Goal: Task Accomplishment & Management: Manage account settings

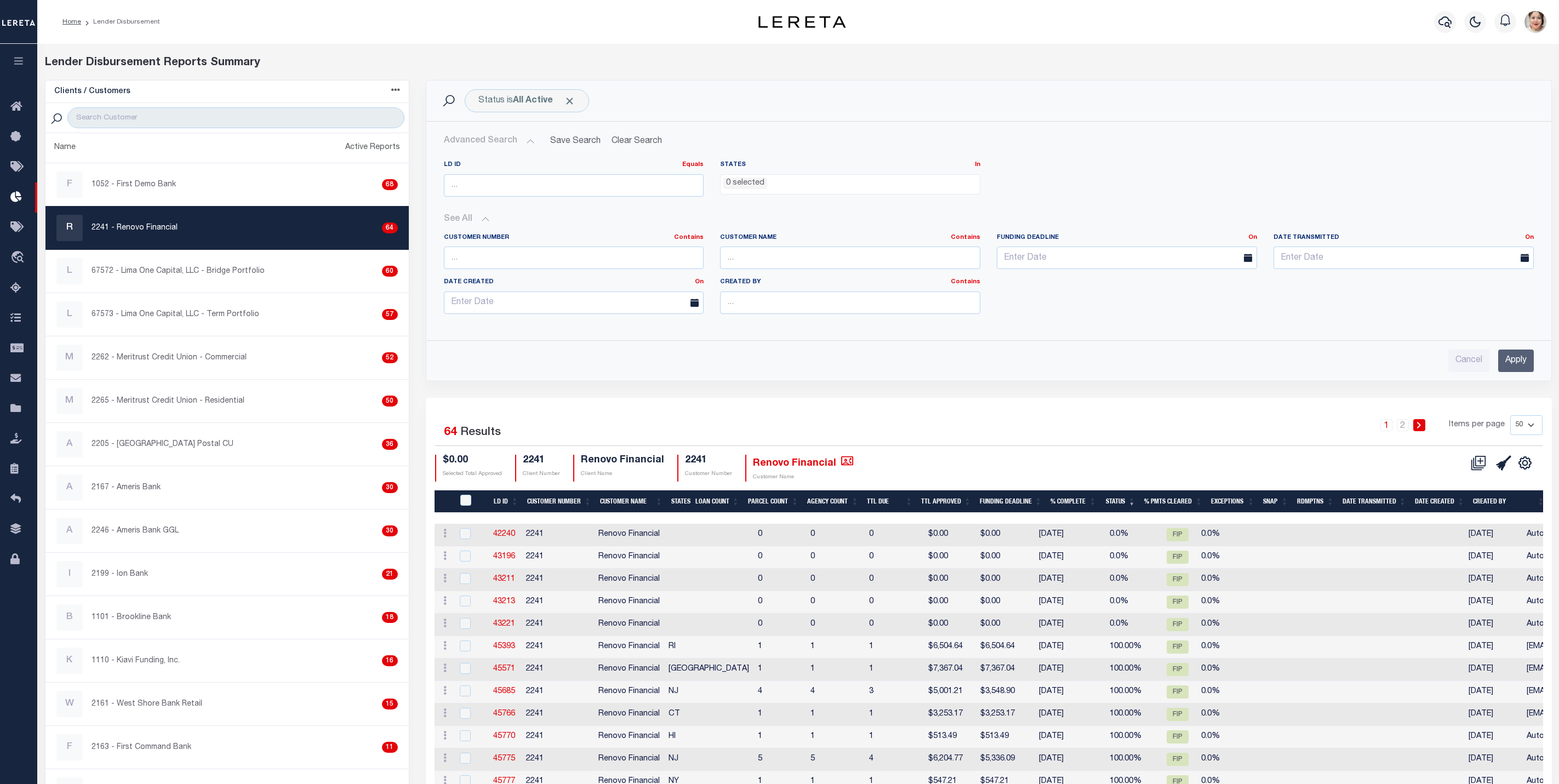
select select
select select "50"
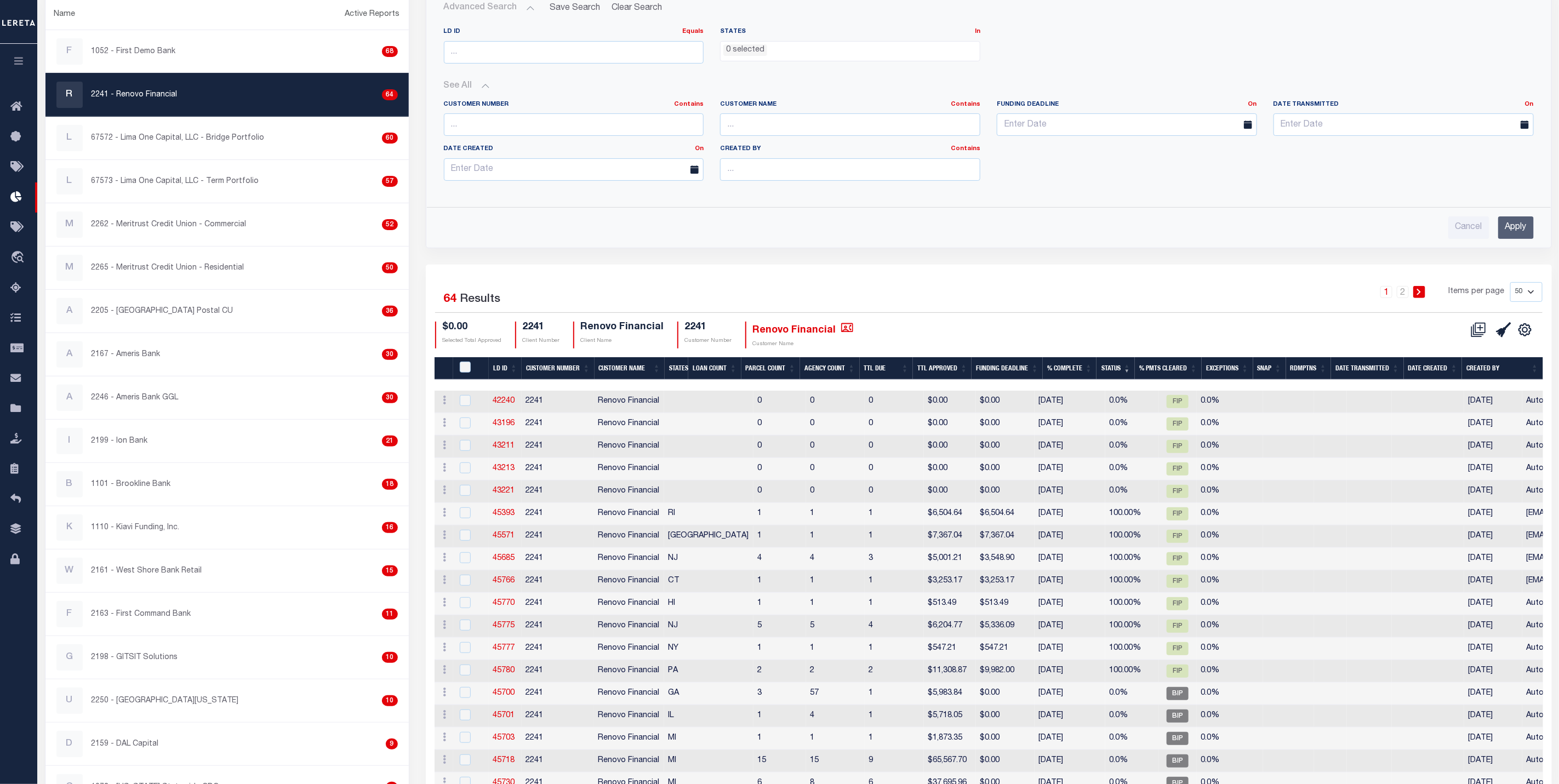
scroll to position [133, 0]
click at [25, 65] on button "button" at bounding box center [18, 63] width 37 height 37
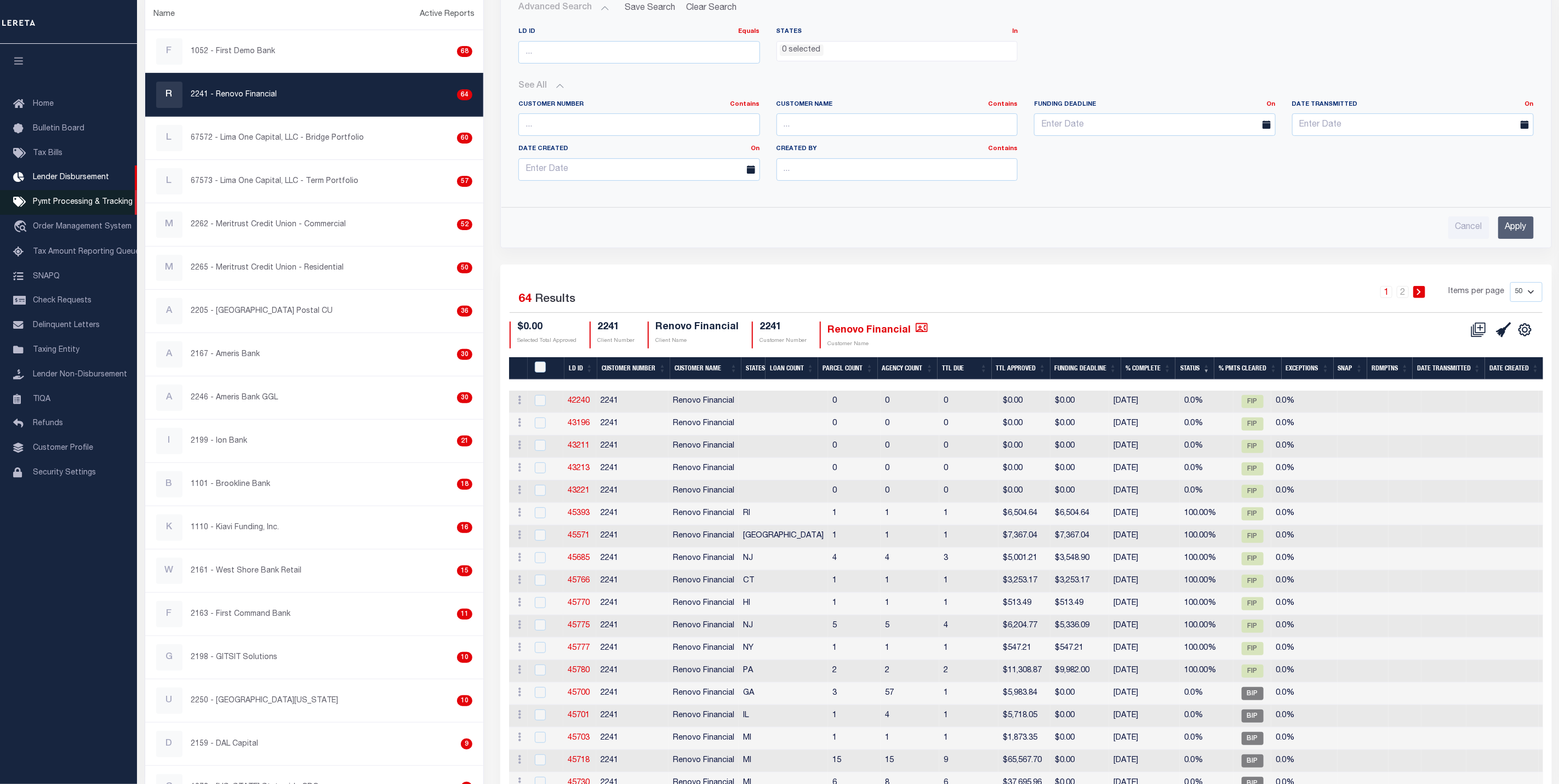
click at [91, 198] on link "Pymt Processing & Tracking" at bounding box center [68, 202] width 137 height 25
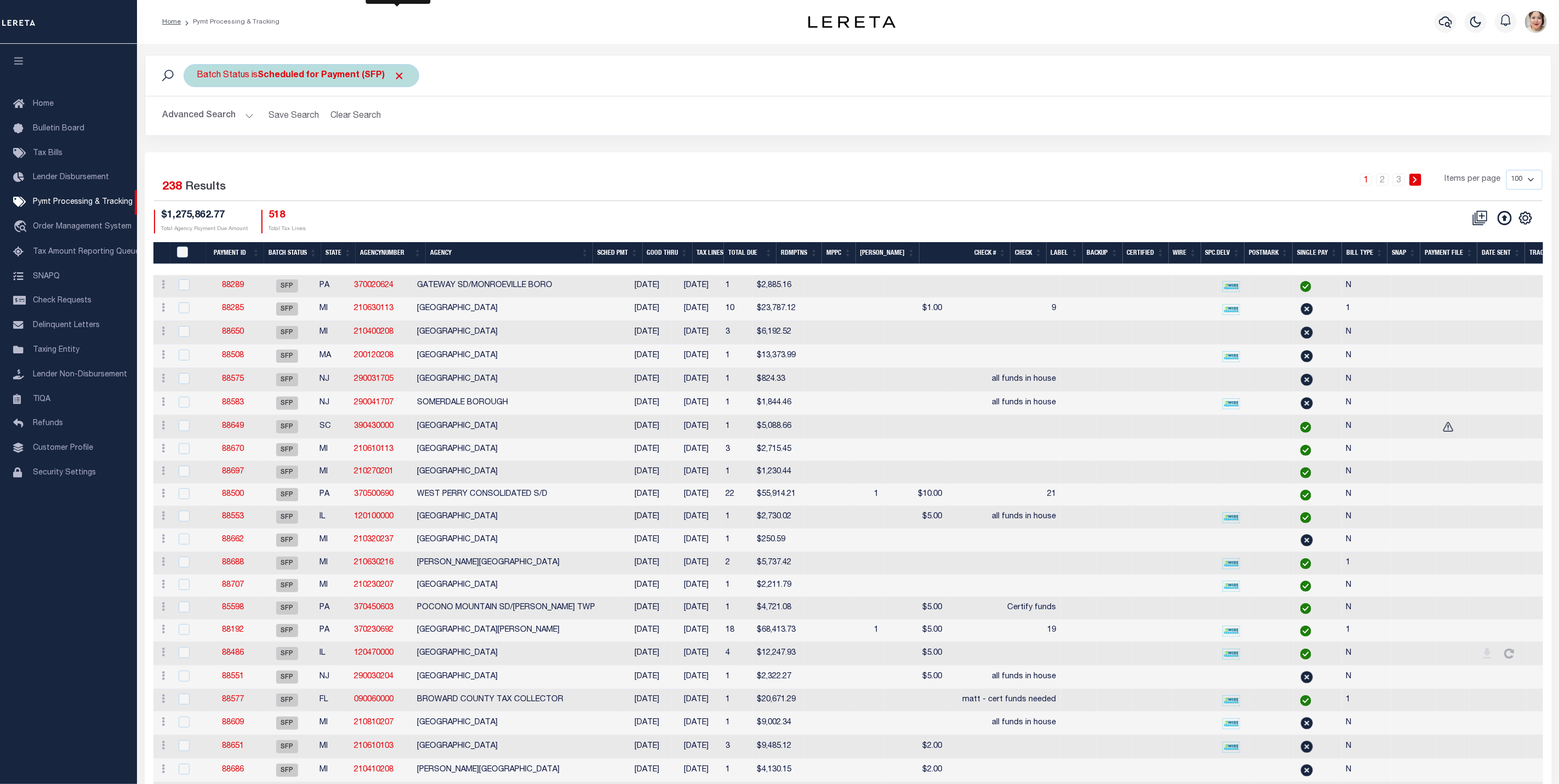
click at [402, 75] on span "Click to Remove" at bounding box center [400, 76] width 11 height 11
click at [223, 115] on button "Advanced Search" at bounding box center [208, 116] width 91 height 21
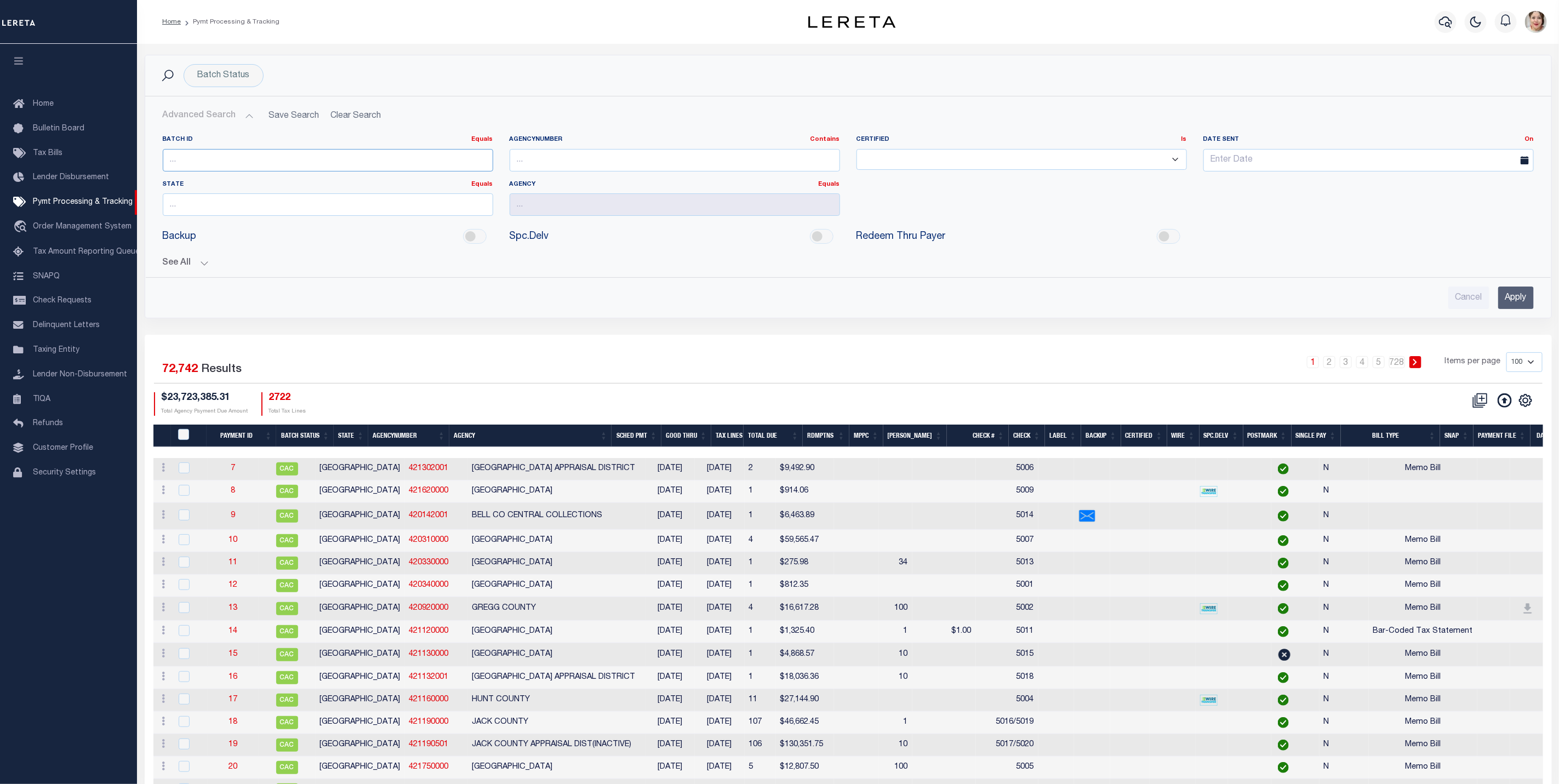
click at [214, 156] on input "number" at bounding box center [328, 161] width 331 height 23
type input "87091"
click at [1511, 296] on input "Apply" at bounding box center [1516, 298] width 36 height 23
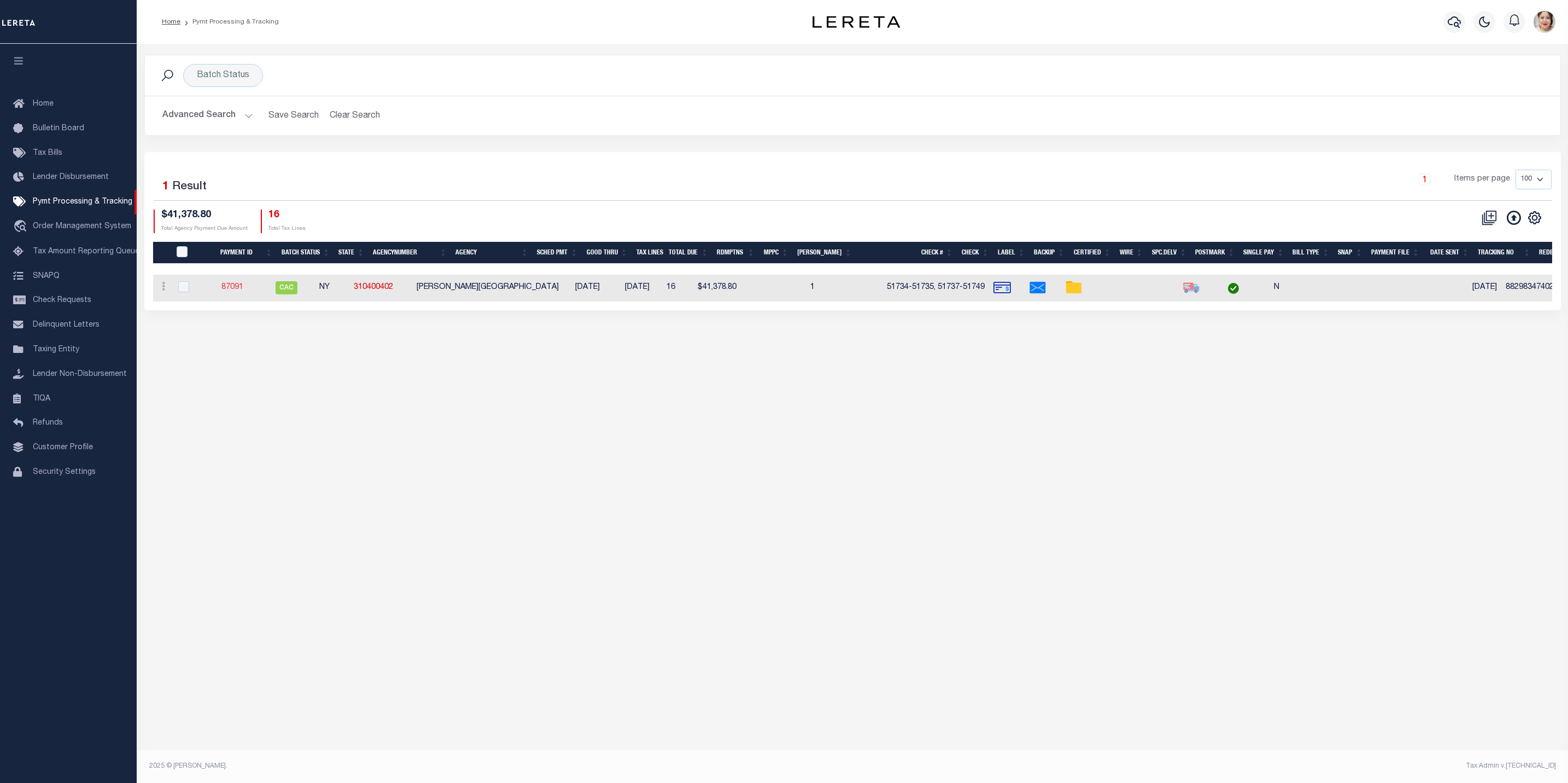
click at [239, 290] on link "87091" at bounding box center [232, 287] width 22 height 8
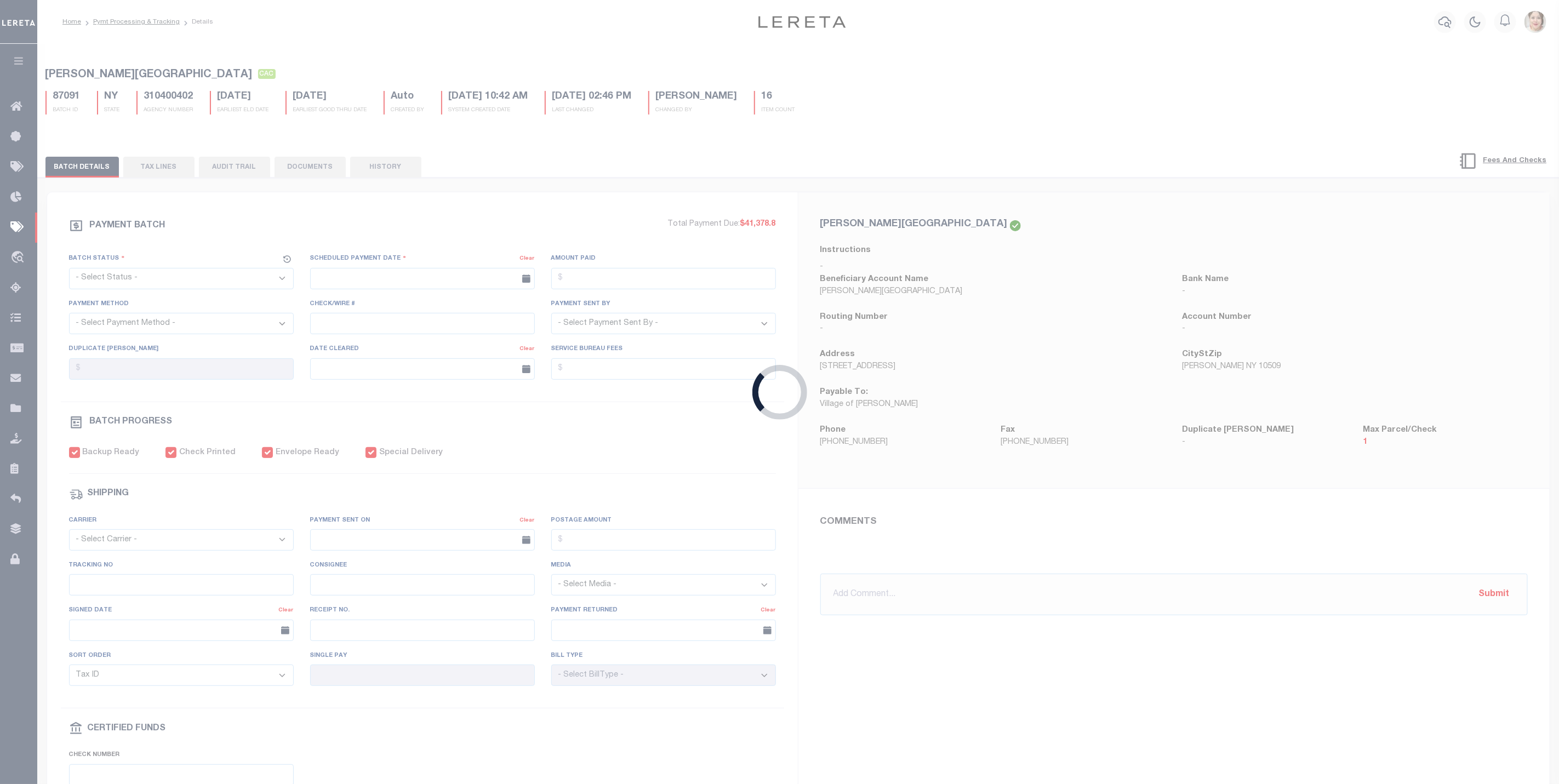
select select "CAC"
type input "[DATE]"
type input "$41,387.8"
select select "CHK"
type input "51734-51735, 51737-51749"
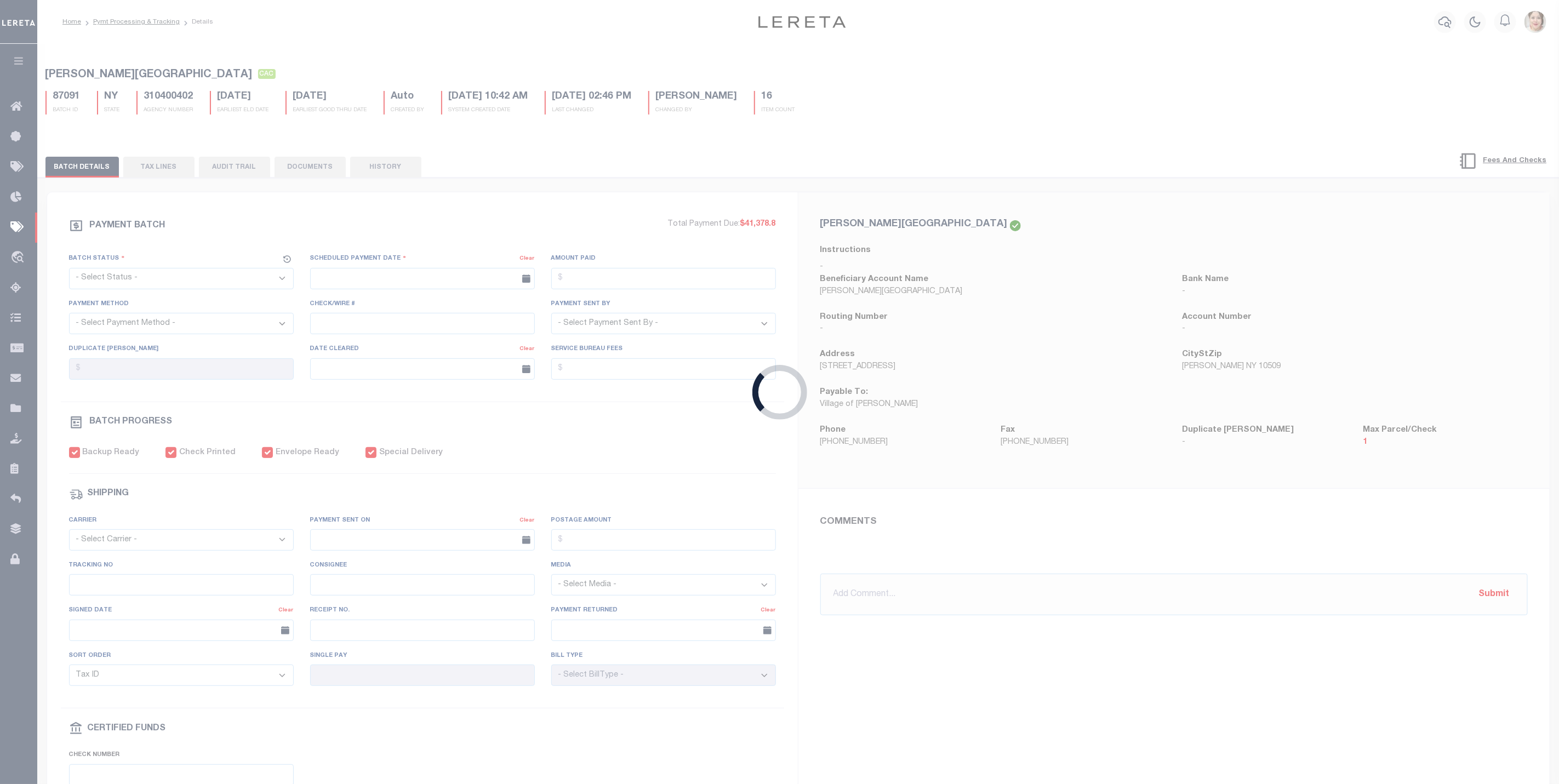
select select "[PERSON_NAME]"
type input "[DATE]"
checkbox input "true"
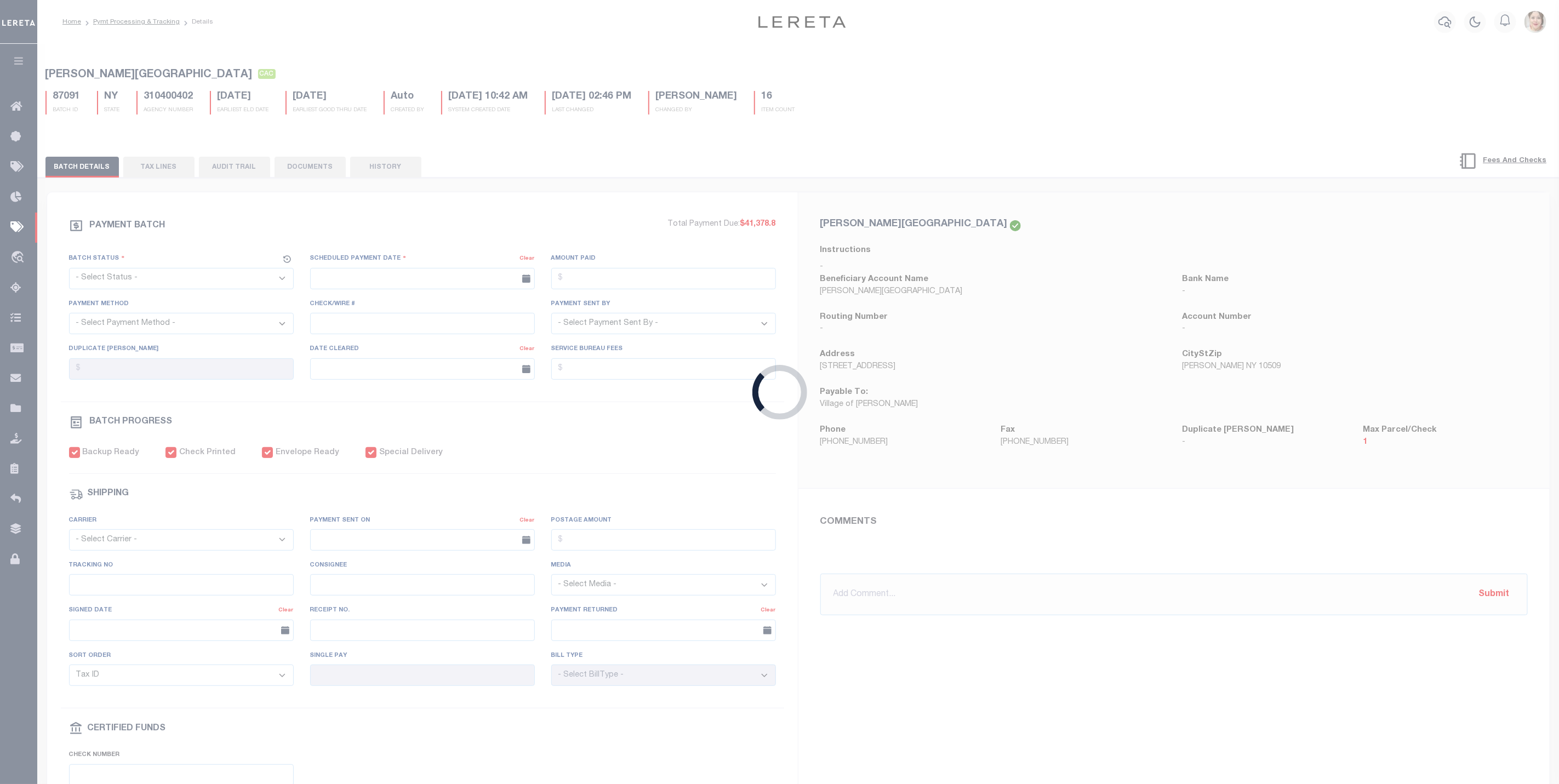
checkbox input "true"
select select "FDX"
type input "[DATE]"
type input "882983474028"
type input "M.[PERSON_NAME]"
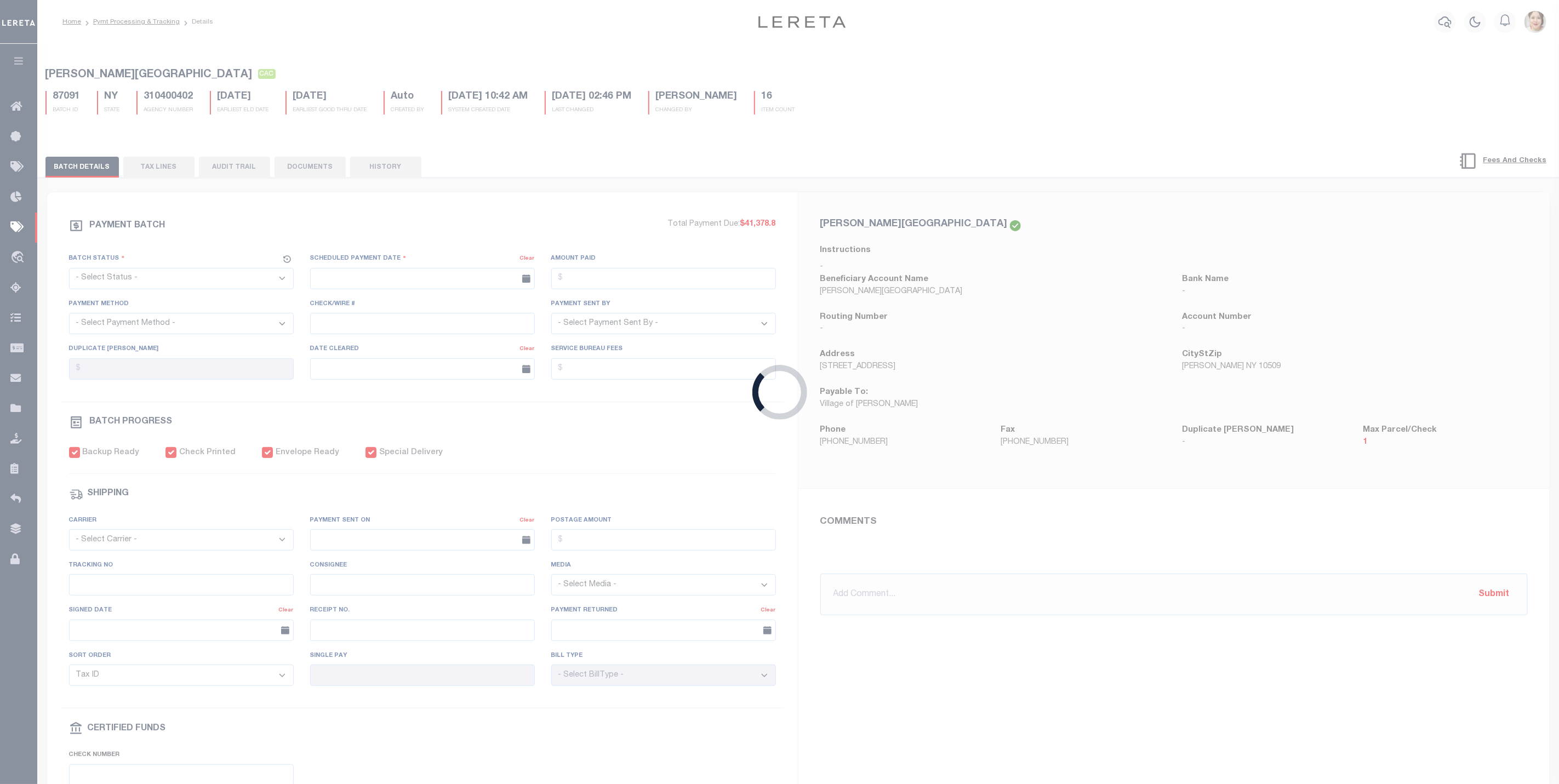
type input "[DATE]"
type input "N"
radio input "true"
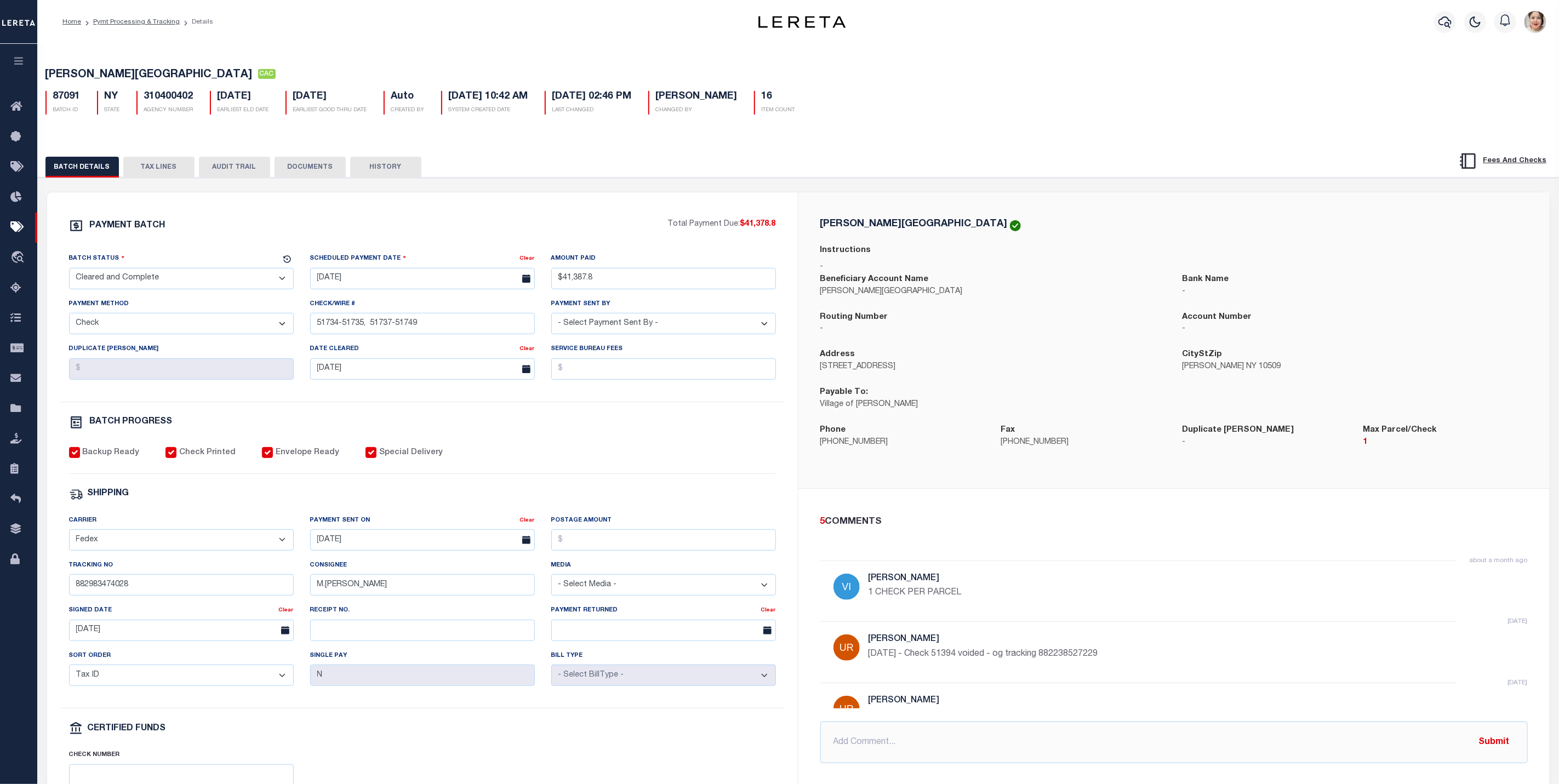
click at [18, 63] on icon "button" at bounding box center [19, 61] width 13 height 10
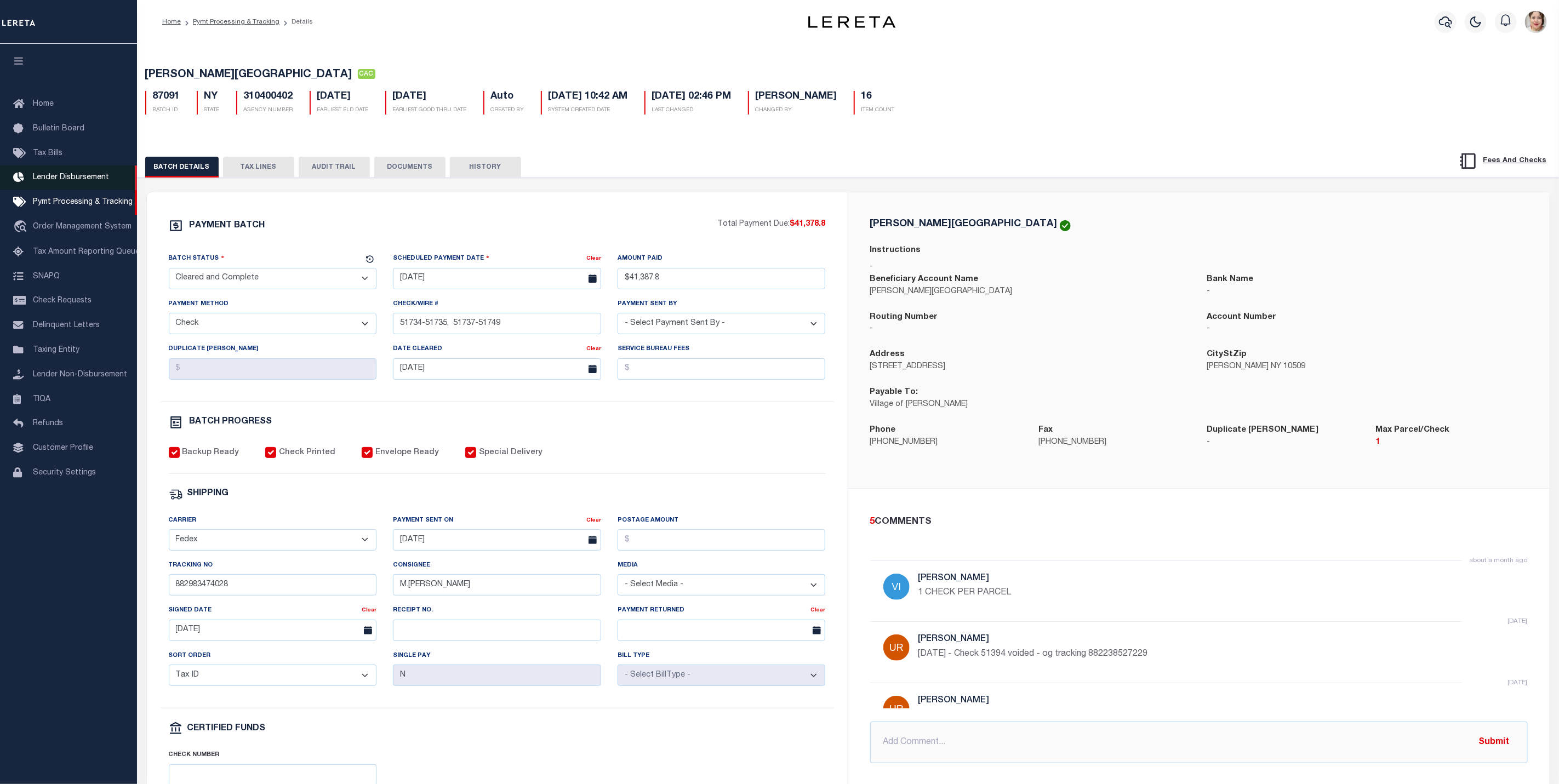
click at [75, 179] on span "Lender Disbursement" at bounding box center [70, 177] width 76 height 8
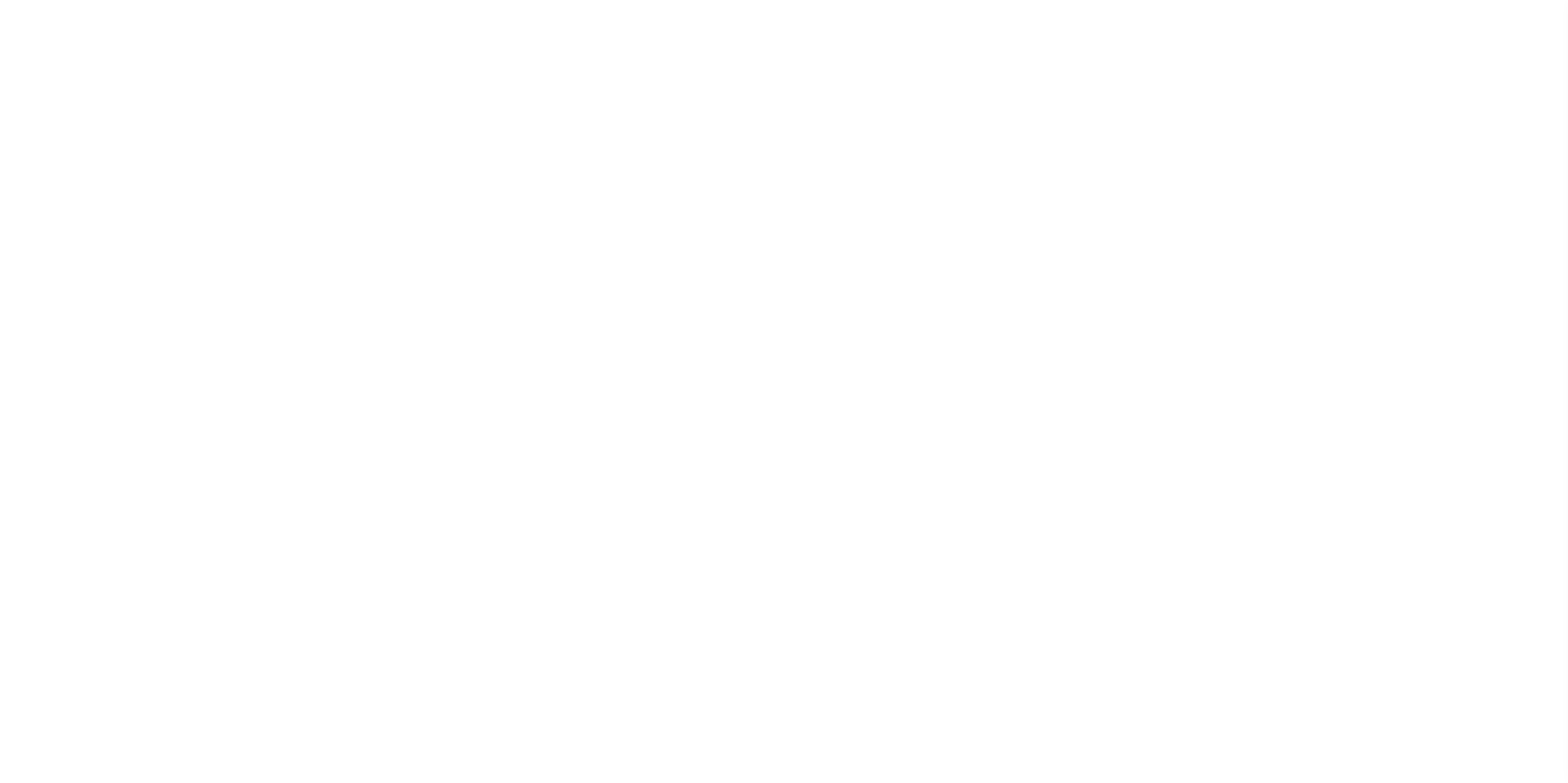
select select "50"
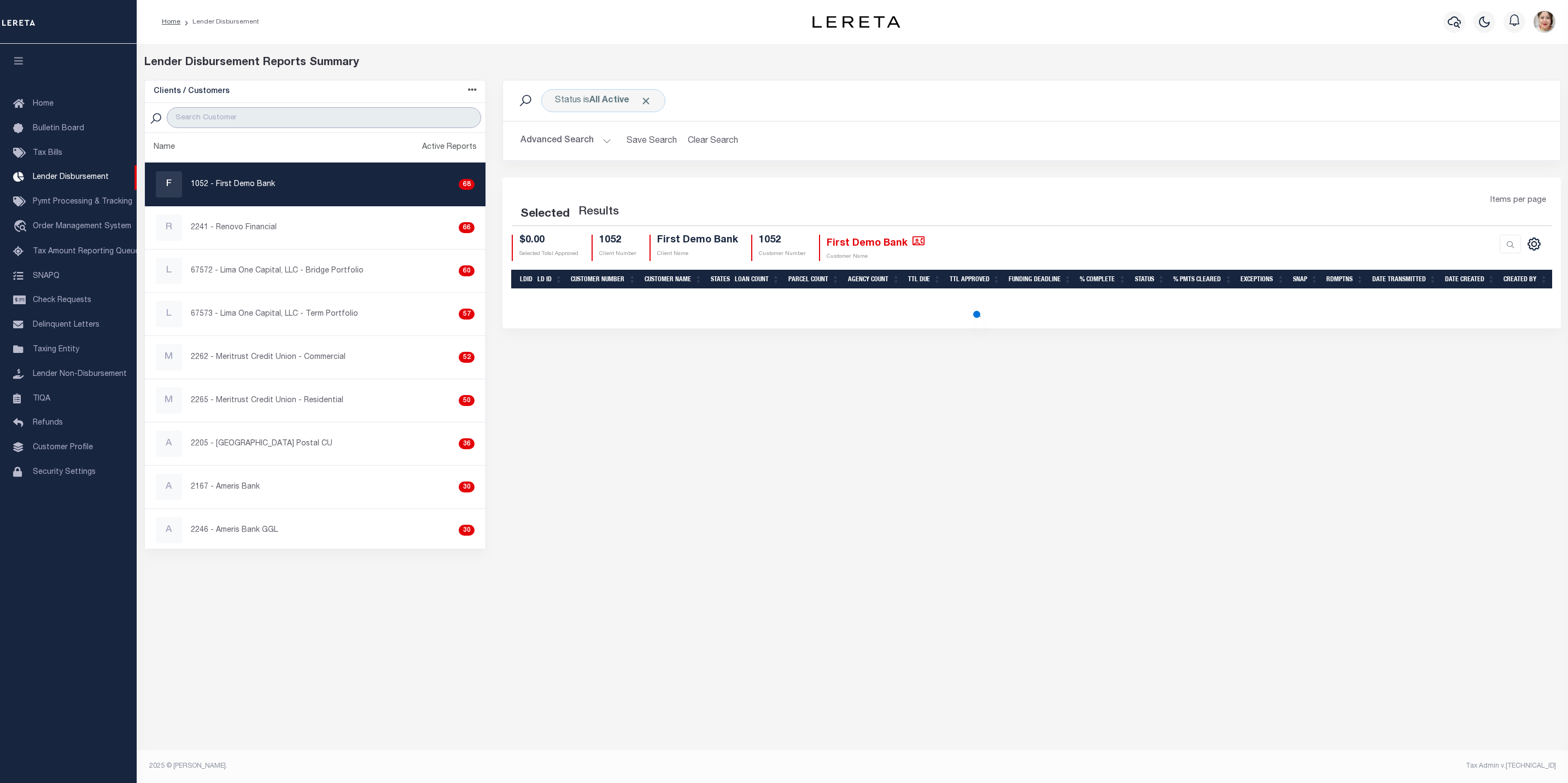
click at [296, 119] on input "search" at bounding box center [324, 117] width 314 height 21
select select "50"
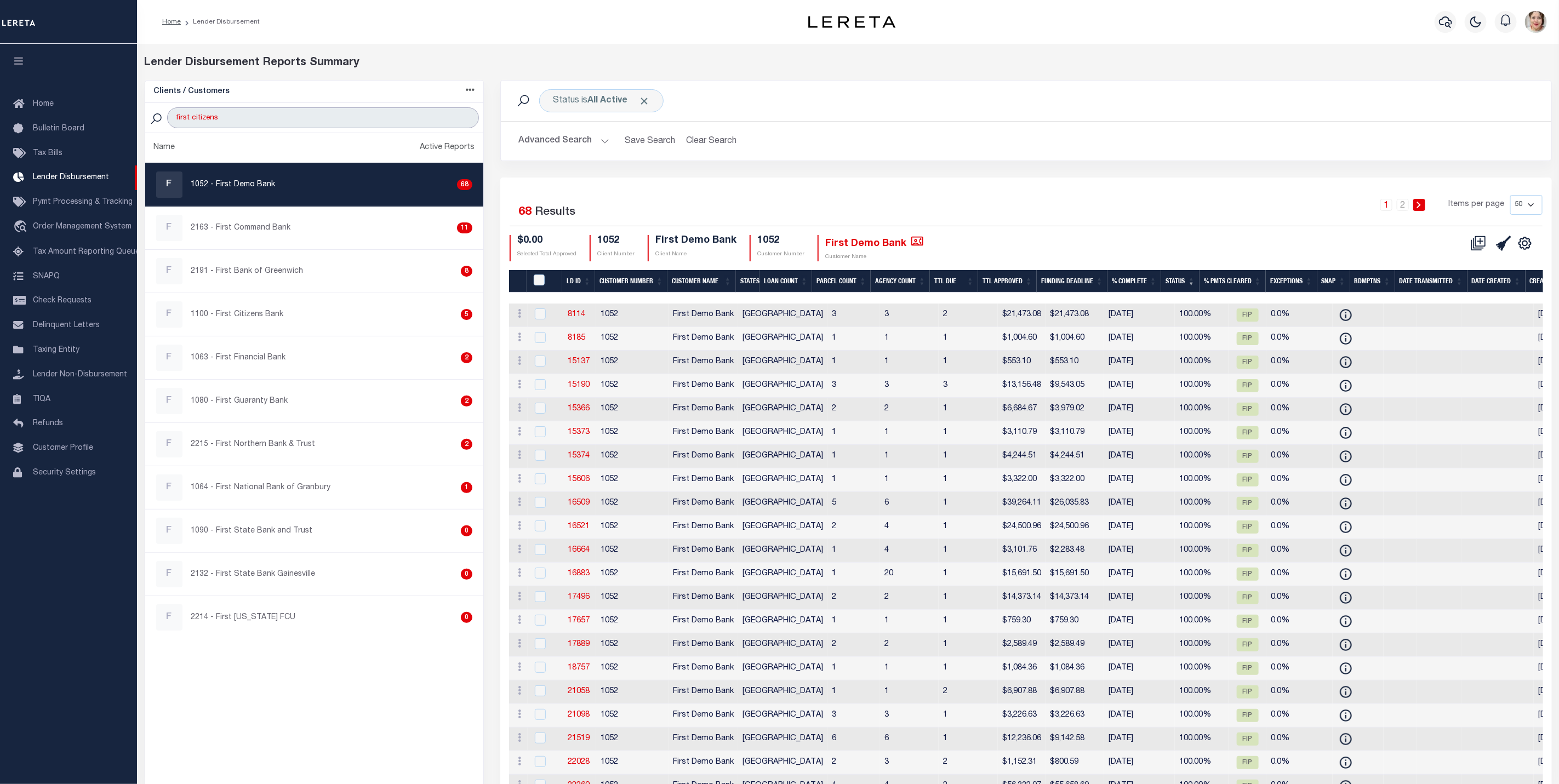
type input "first citizens"
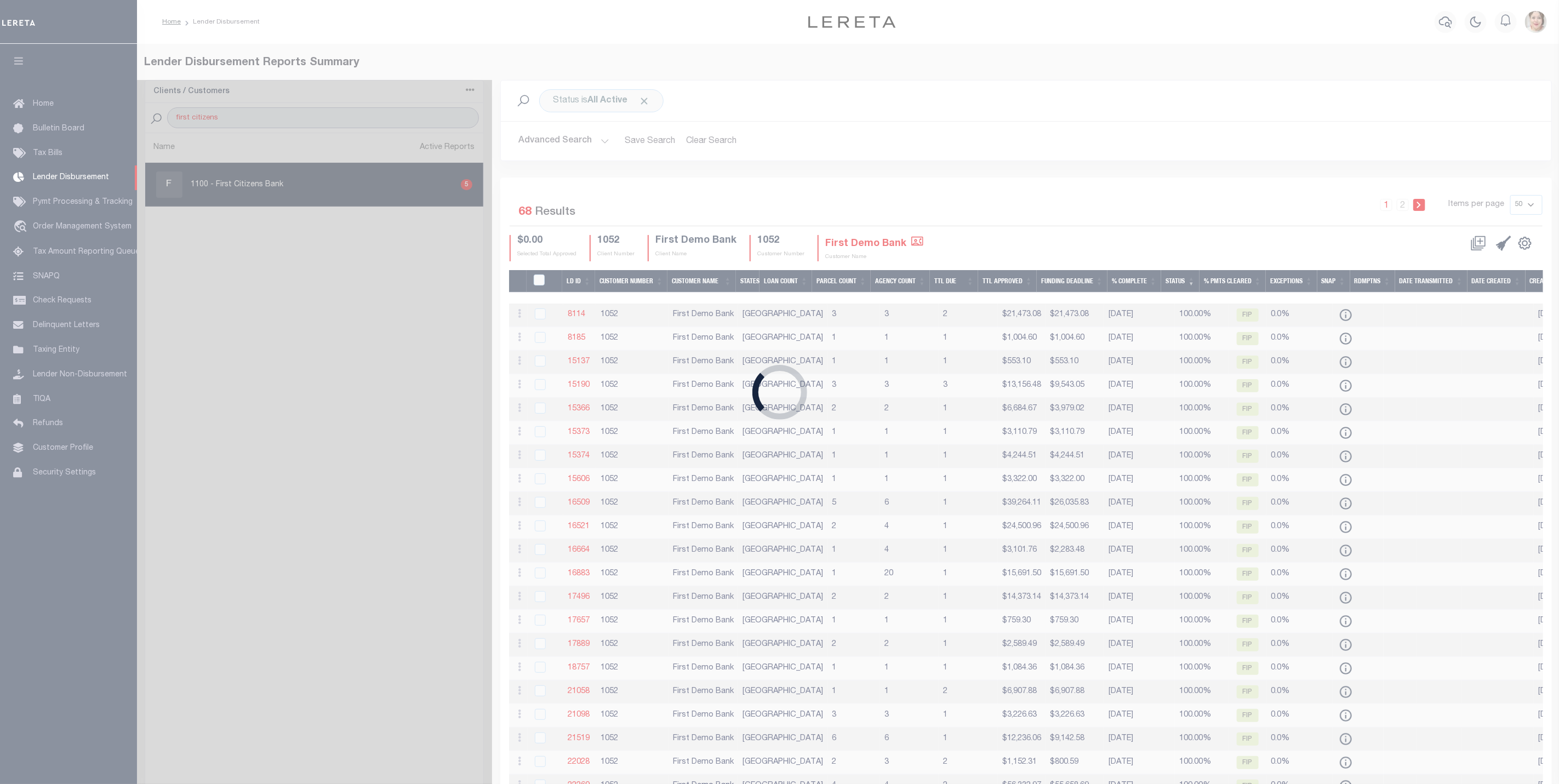
select select "50"
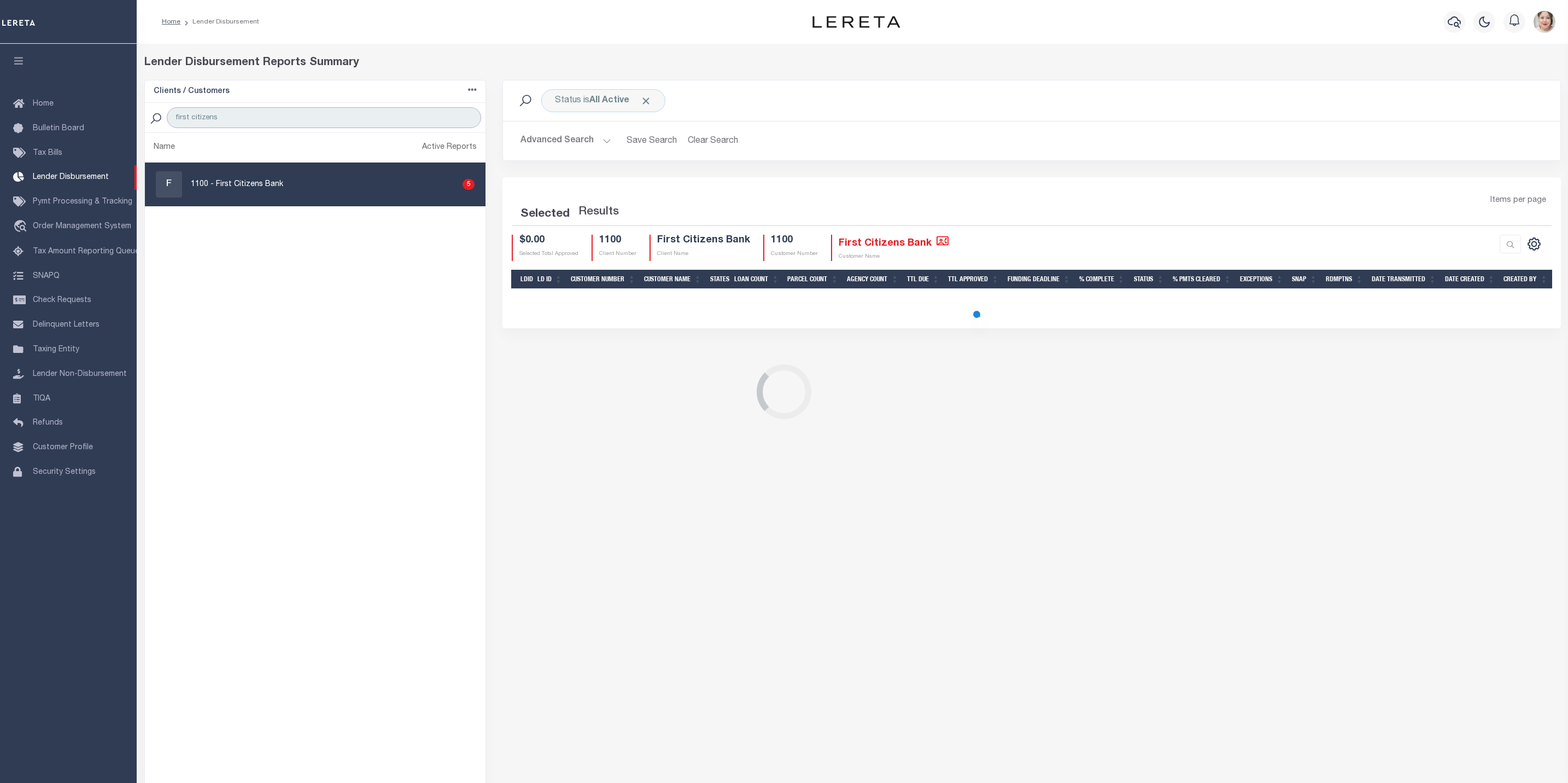
select select "50"
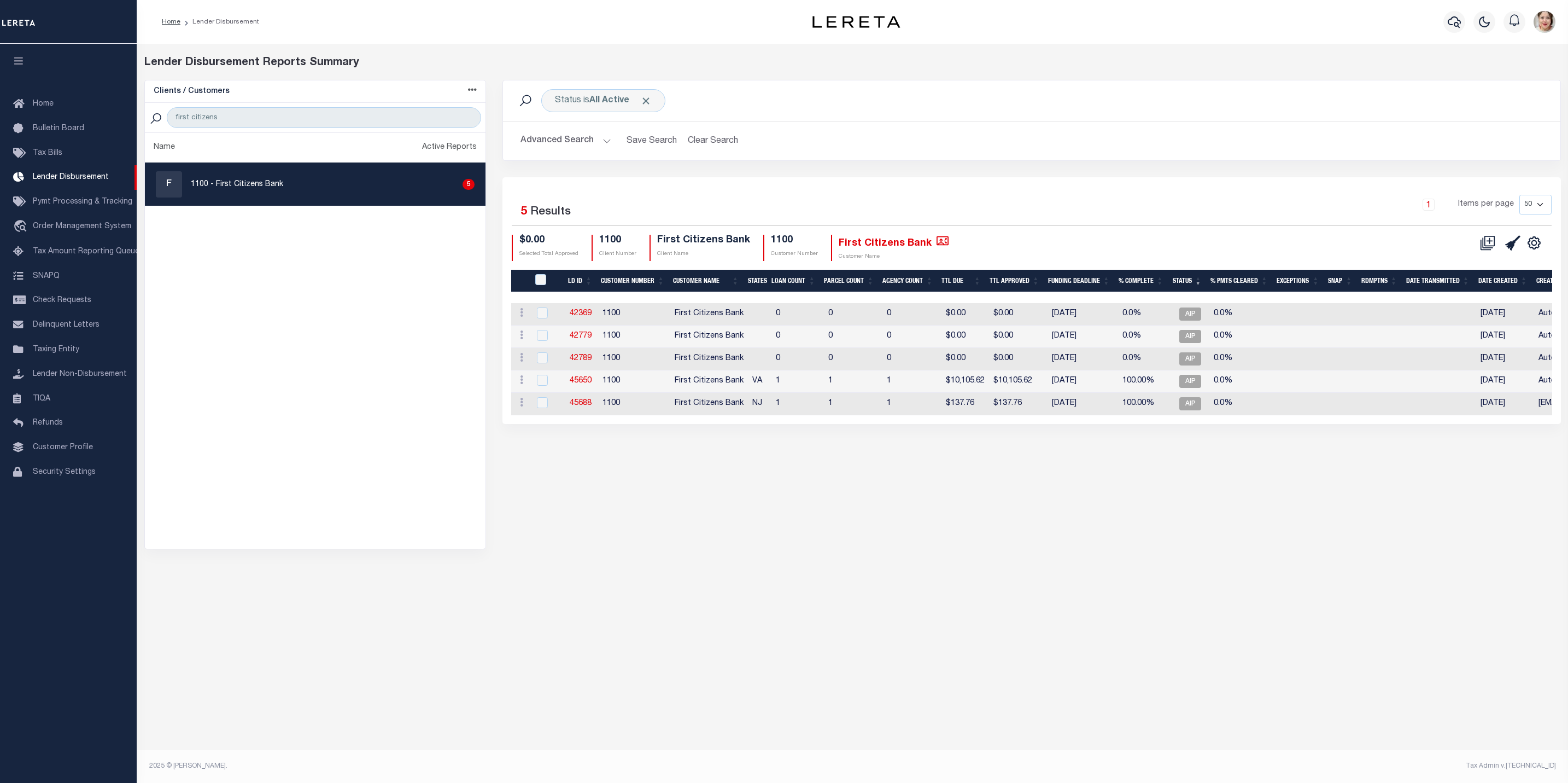
click at [564, 135] on button "Advanced Search" at bounding box center [565, 141] width 91 height 21
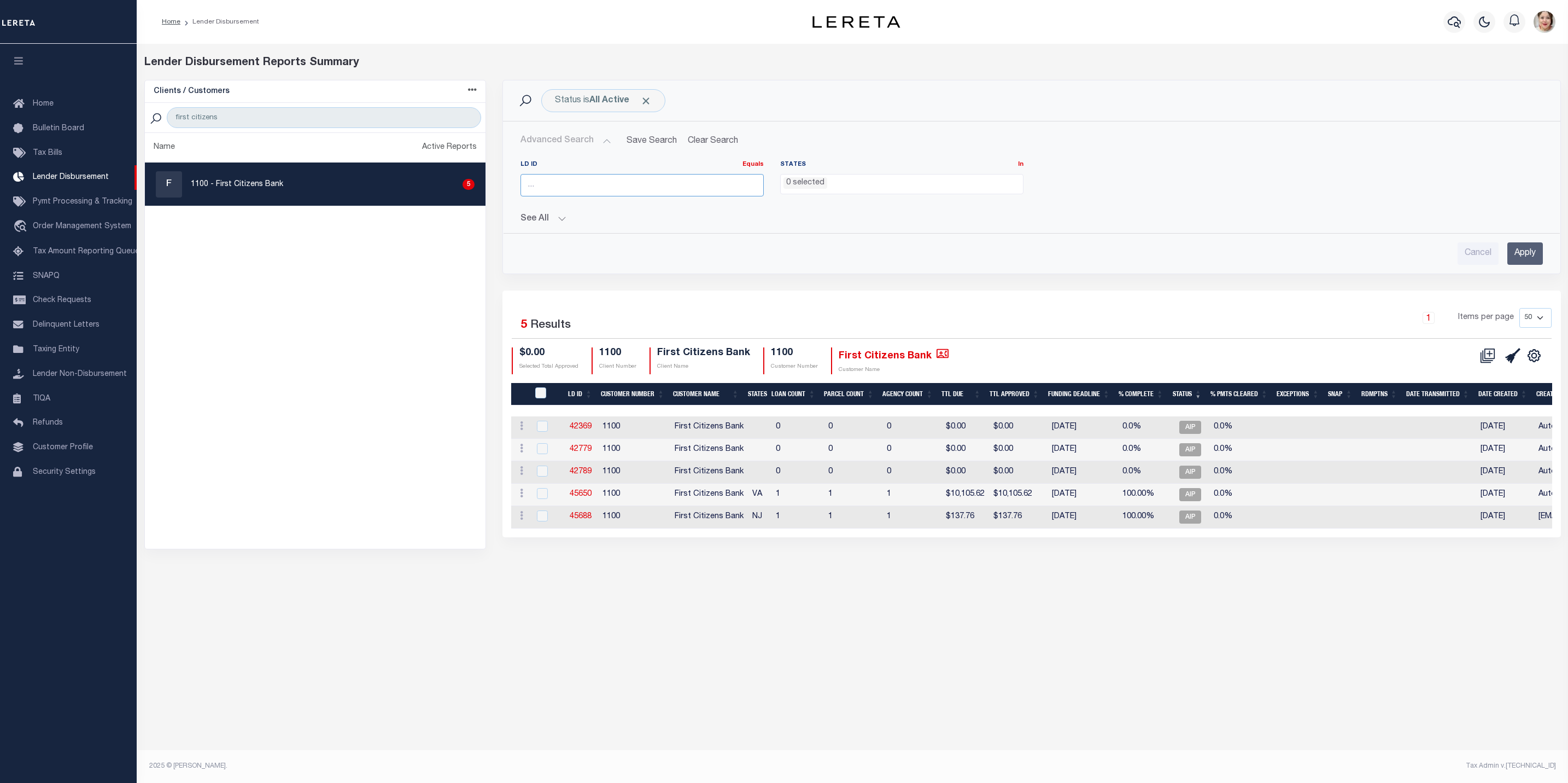
click at [553, 186] on input "number" at bounding box center [641, 185] width 243 height 23
type input "5"
type input "45031"
click at [651, 99] on span "Click to Remove" at bounding box center [646, 101] width 11 height 11
click at [1507, 253] on input "Apply" at bounding box center [1525, 253] width 35 height 23
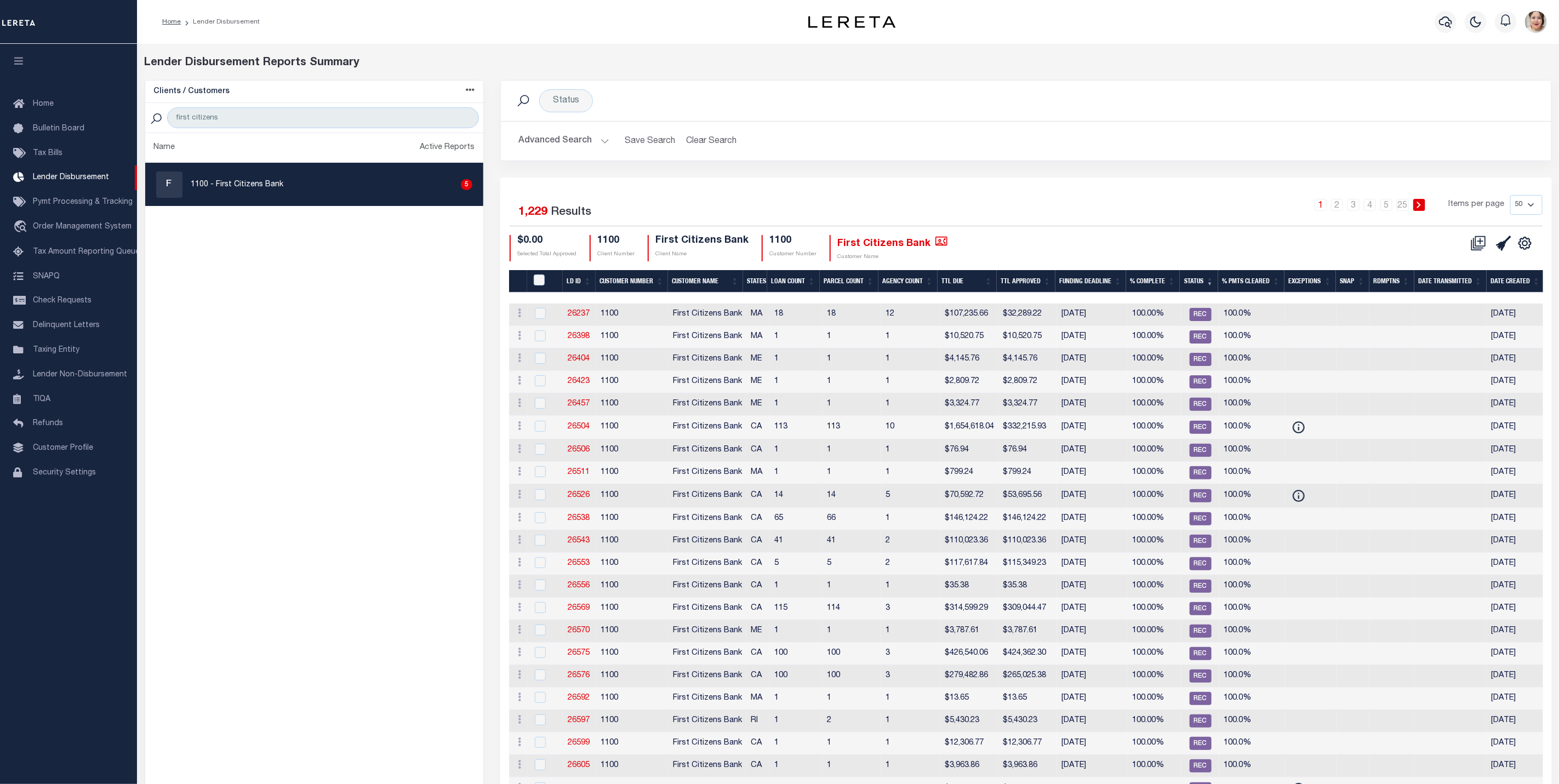
click at [560, 141] on button "Advanced Search" at bounding box center [564, 141] width 91 height 21
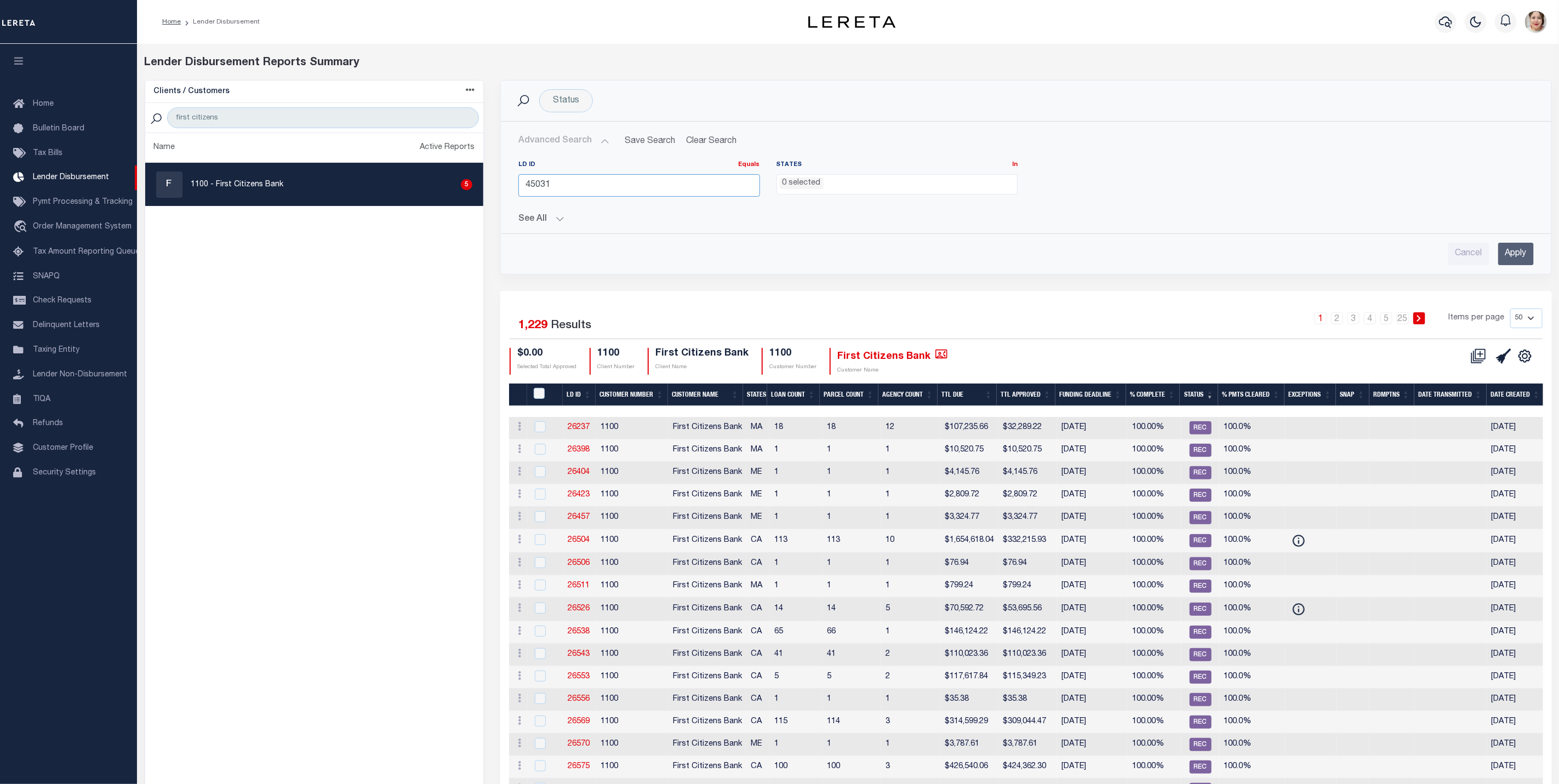
click at [571, 184] on input "45031" at bounding box center [639, 186] width 242 height 23
click at [1501, 260] on input "Apply" at bounding box center [1516, 254] width 36 height 23
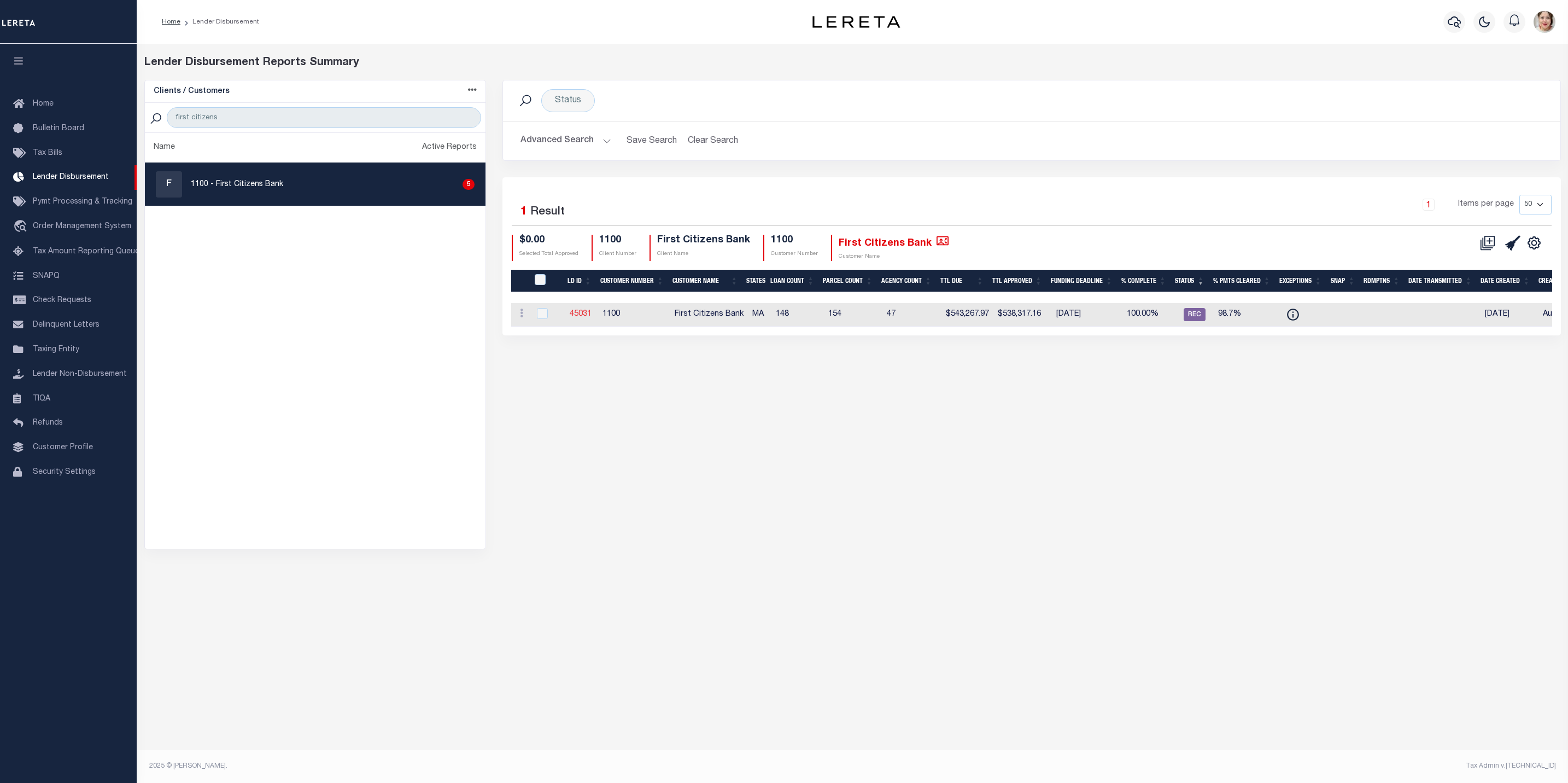
click at [578, 317] on link "45031" at bounding box center [580, 314] width 22 height 8
checkbox input "true"
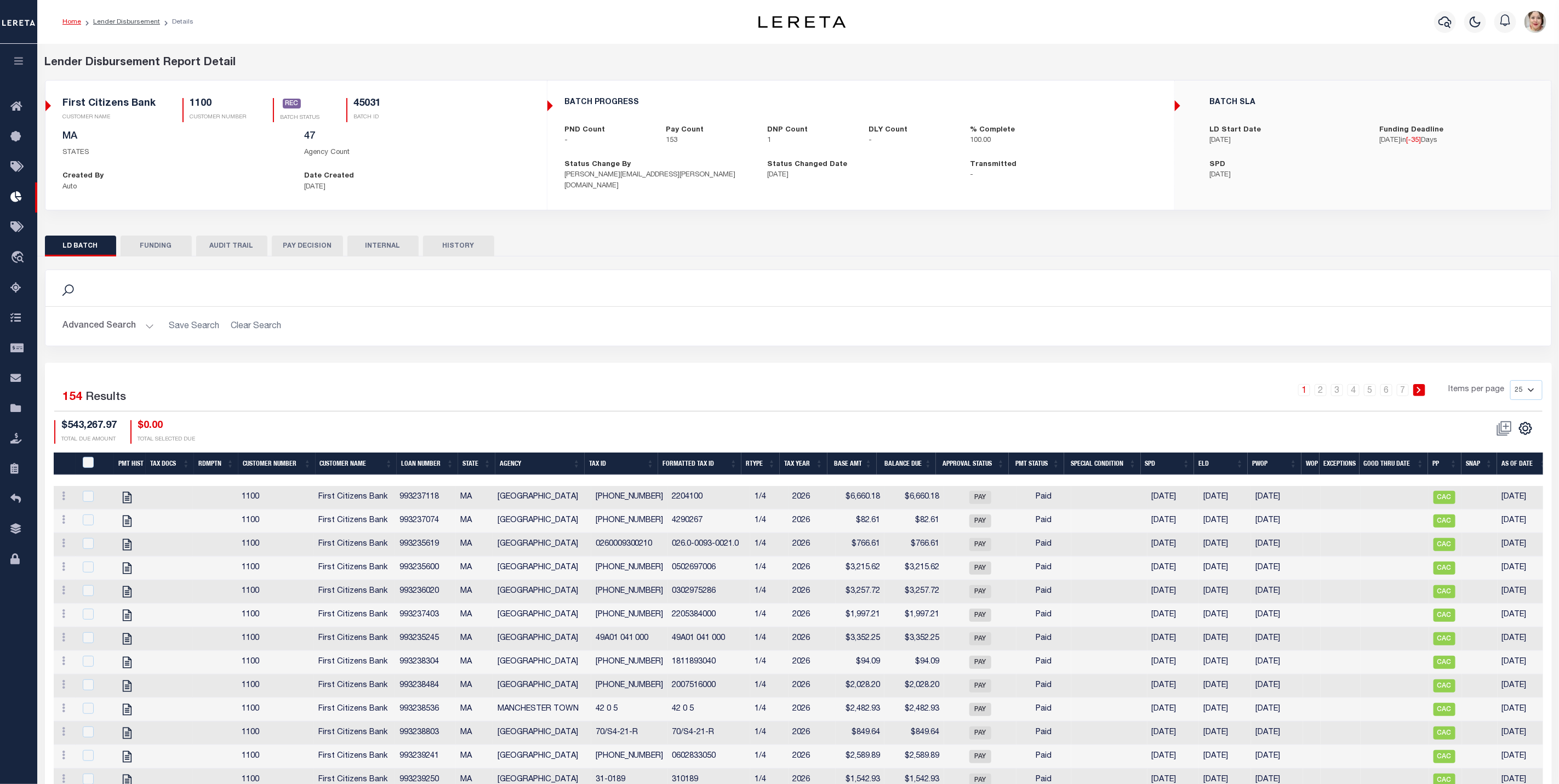
scroll to position [352, 0]
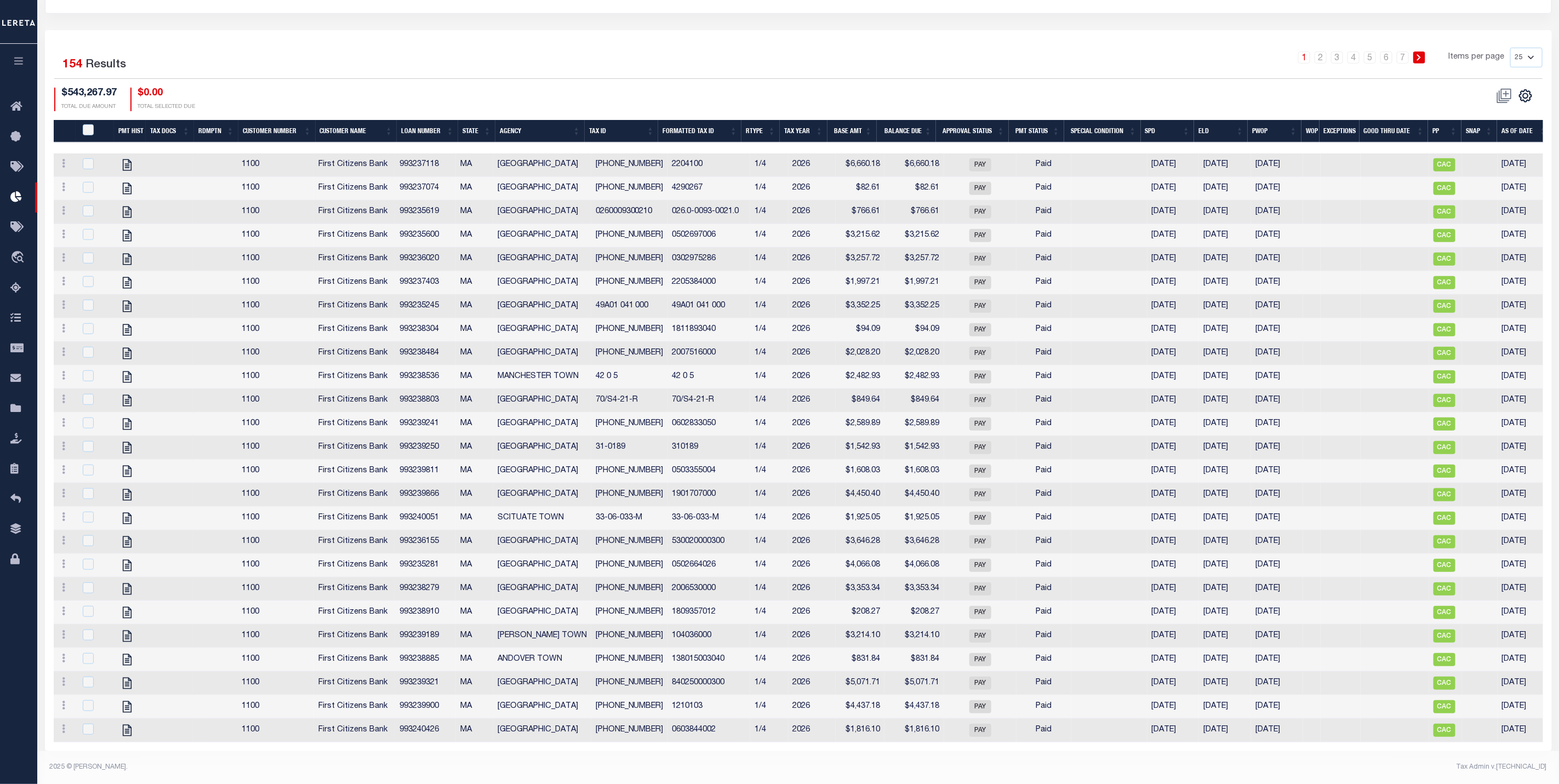
click at [16, 61] on icon "button" at bounding box center [19, 61] width 13 height 10
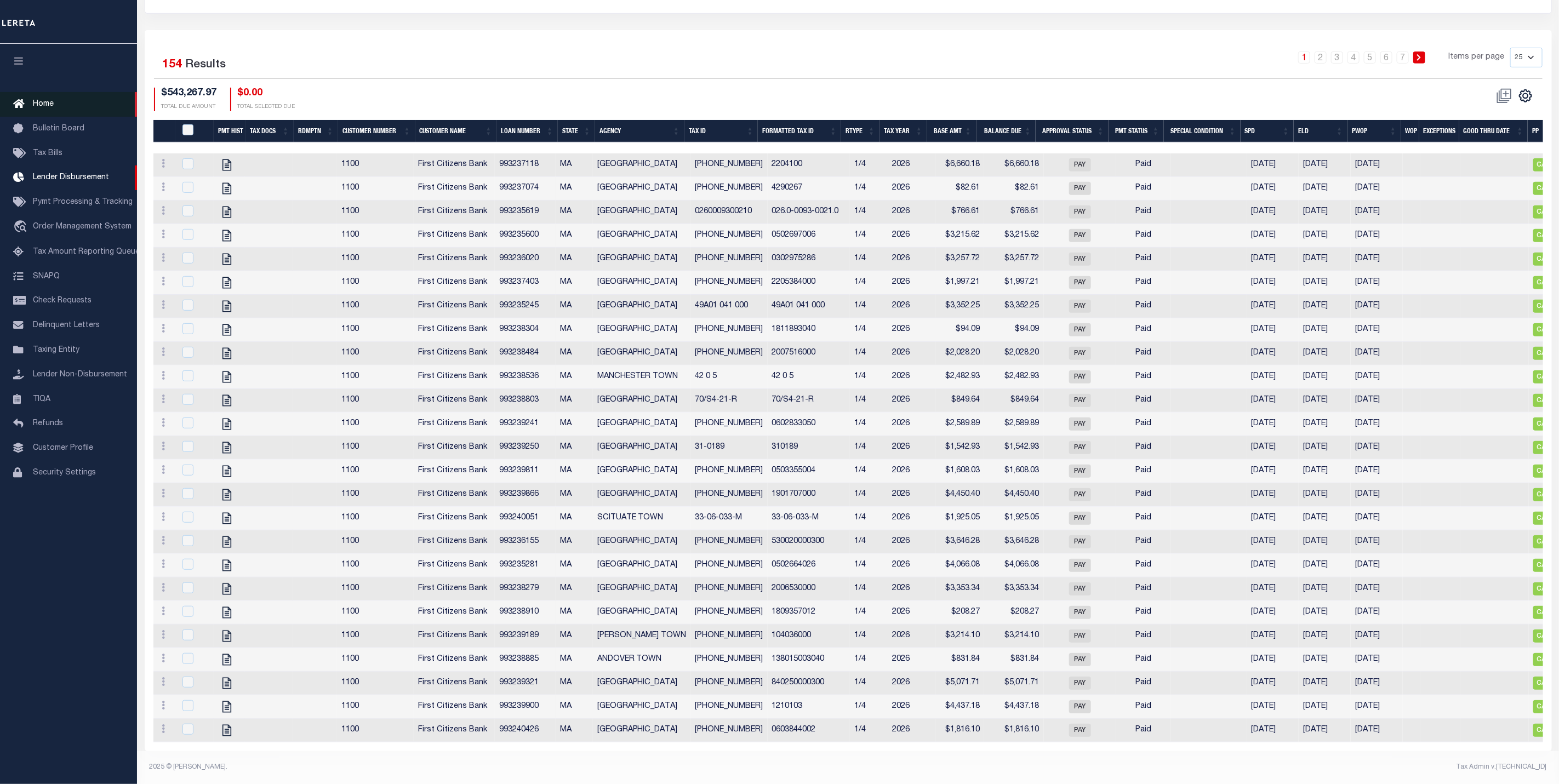
click at [46, 97] on link "Home" at bounding box center [68, 104] width 137 height 25
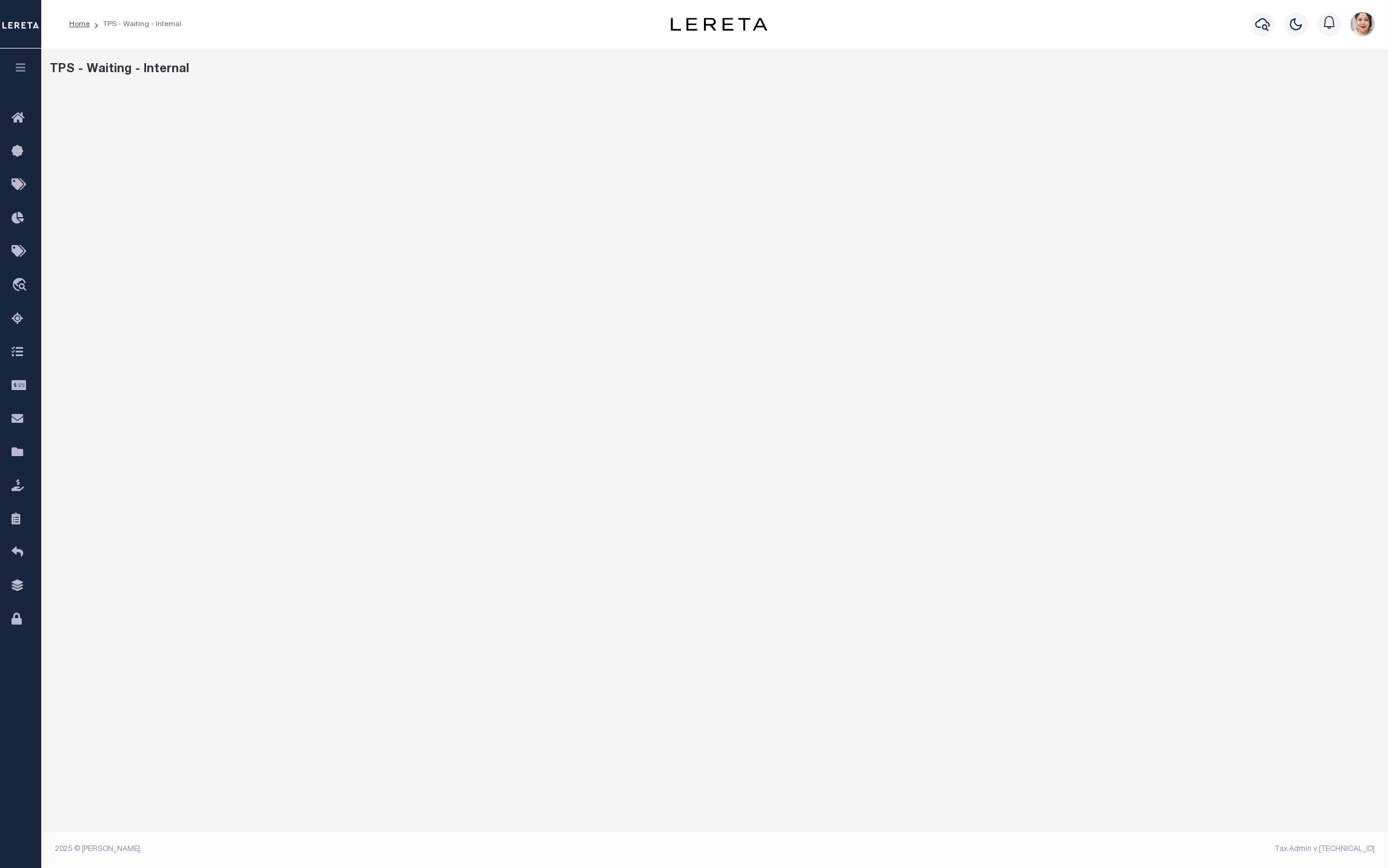
click at [20, 72] on icon "button" at bounding box center [21, 68] width 14 height 11
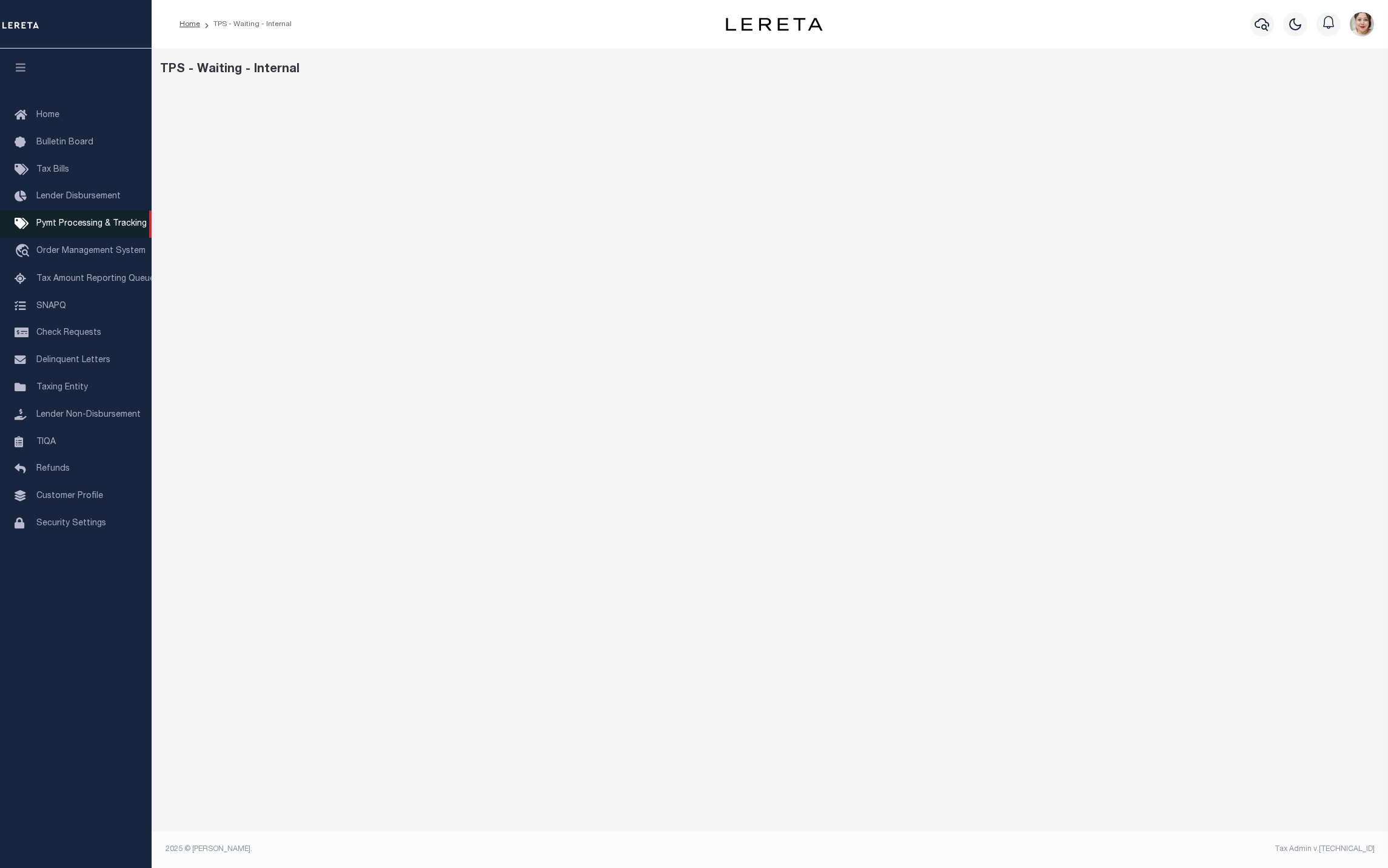
click at [70, 222] on span "Pymt Processing & Tracking" at bounding box center [91, 223] width 110 height 9
